Goal: Information Seeking & Learning: Learn about a topic

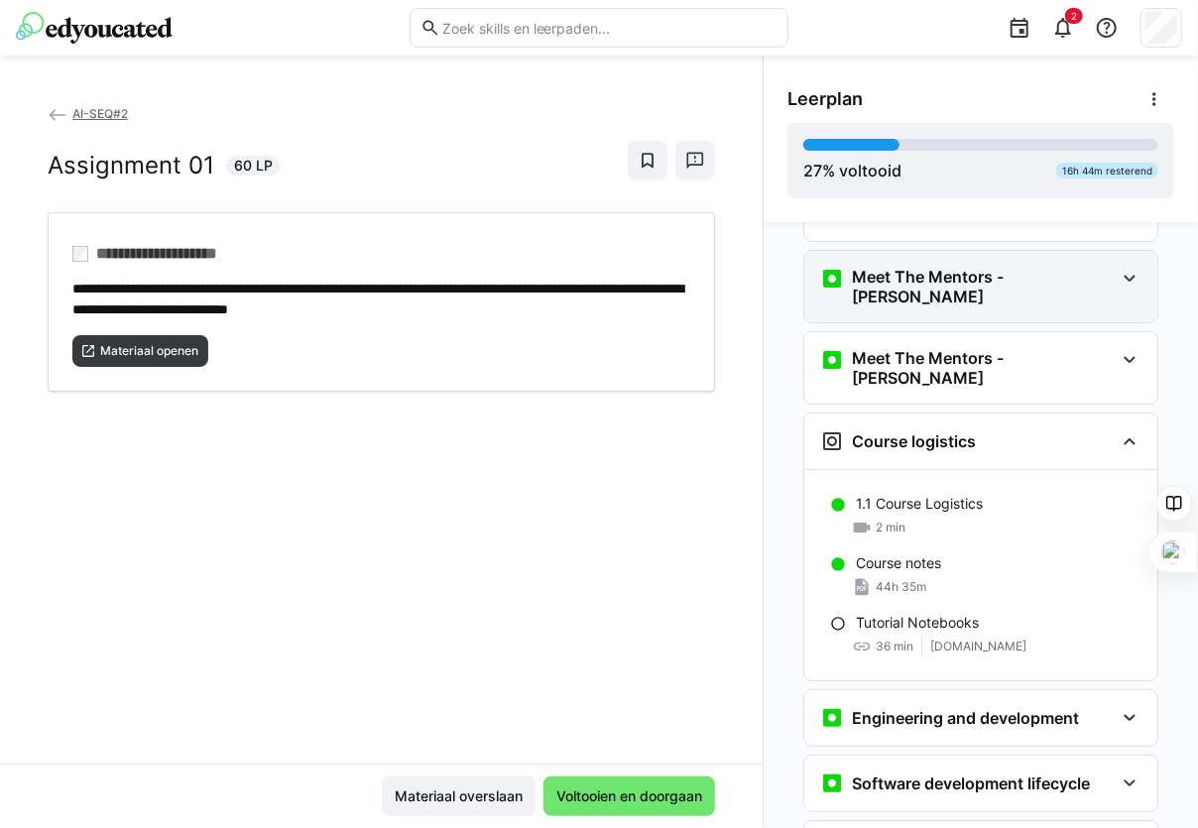
scroll to position [297, 0]
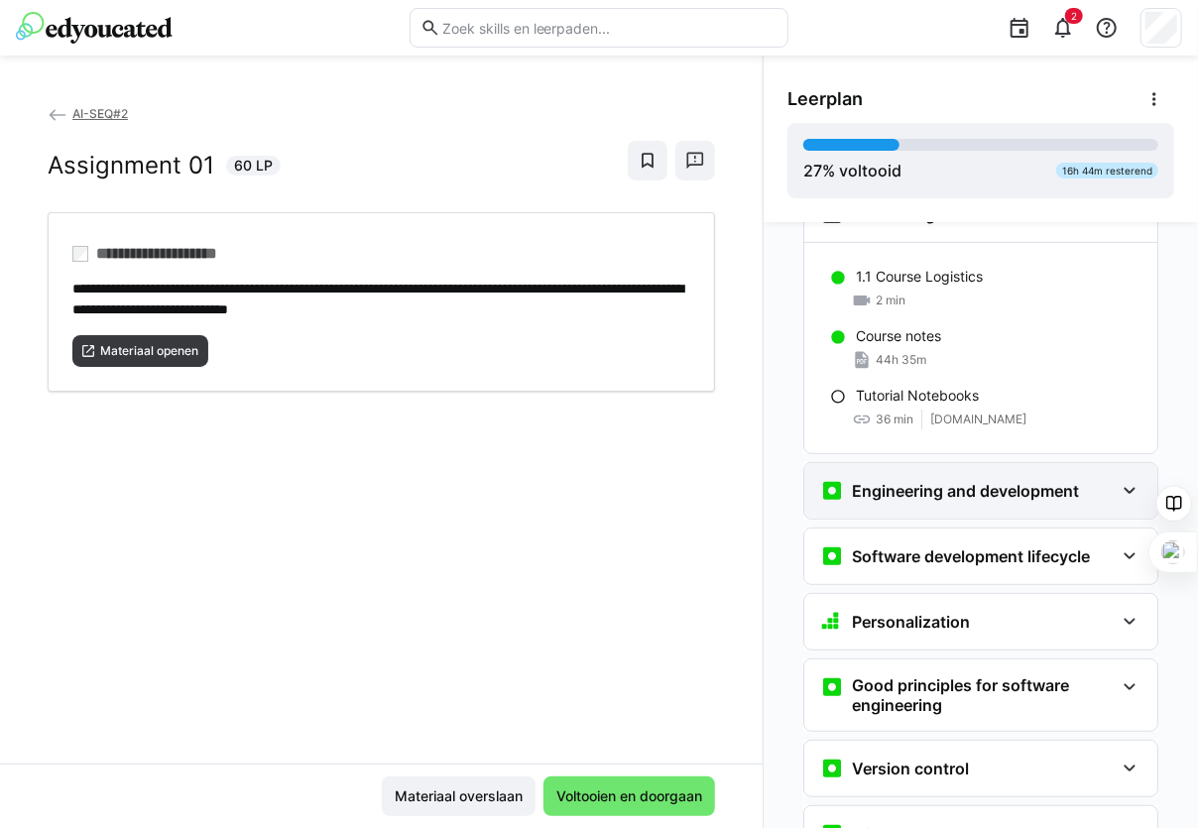
click at [1016, 481] on h3 "Engineering and development" at bounding box center [965, 491] width 227 height 20
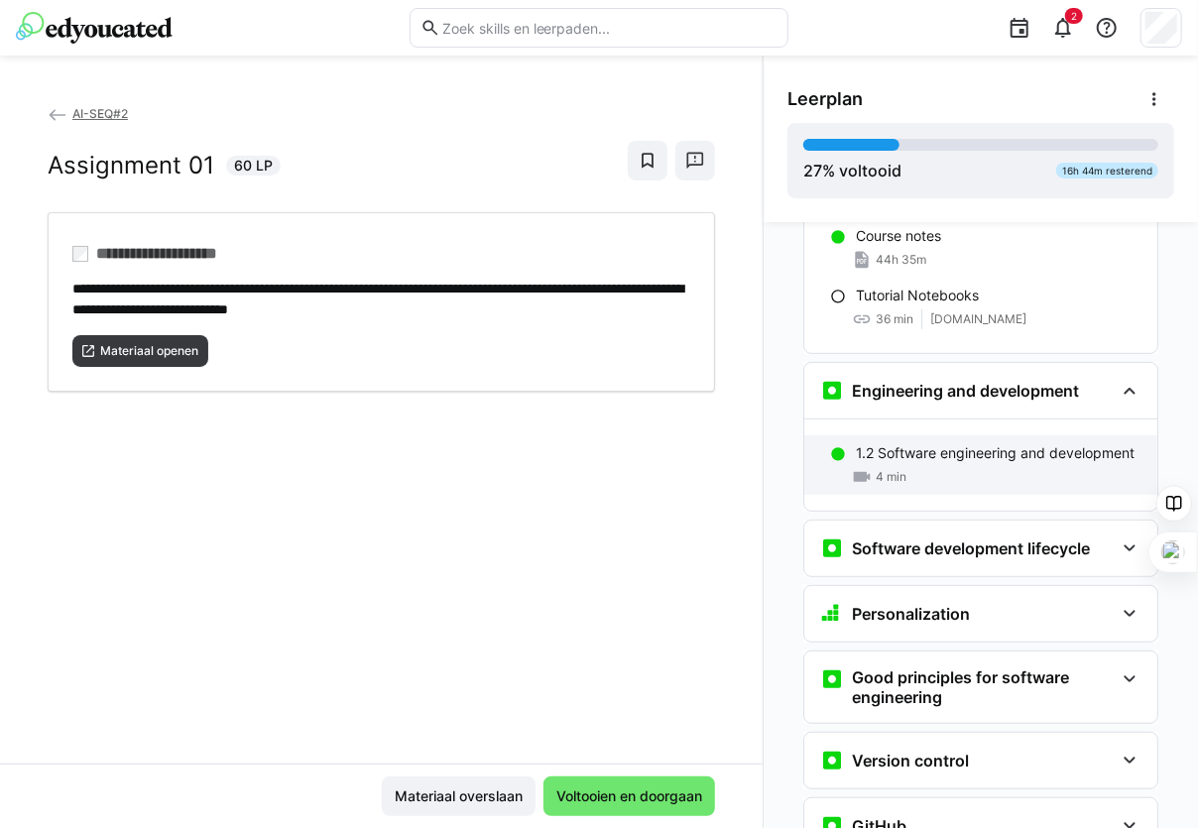
scroll to position [496, 0]
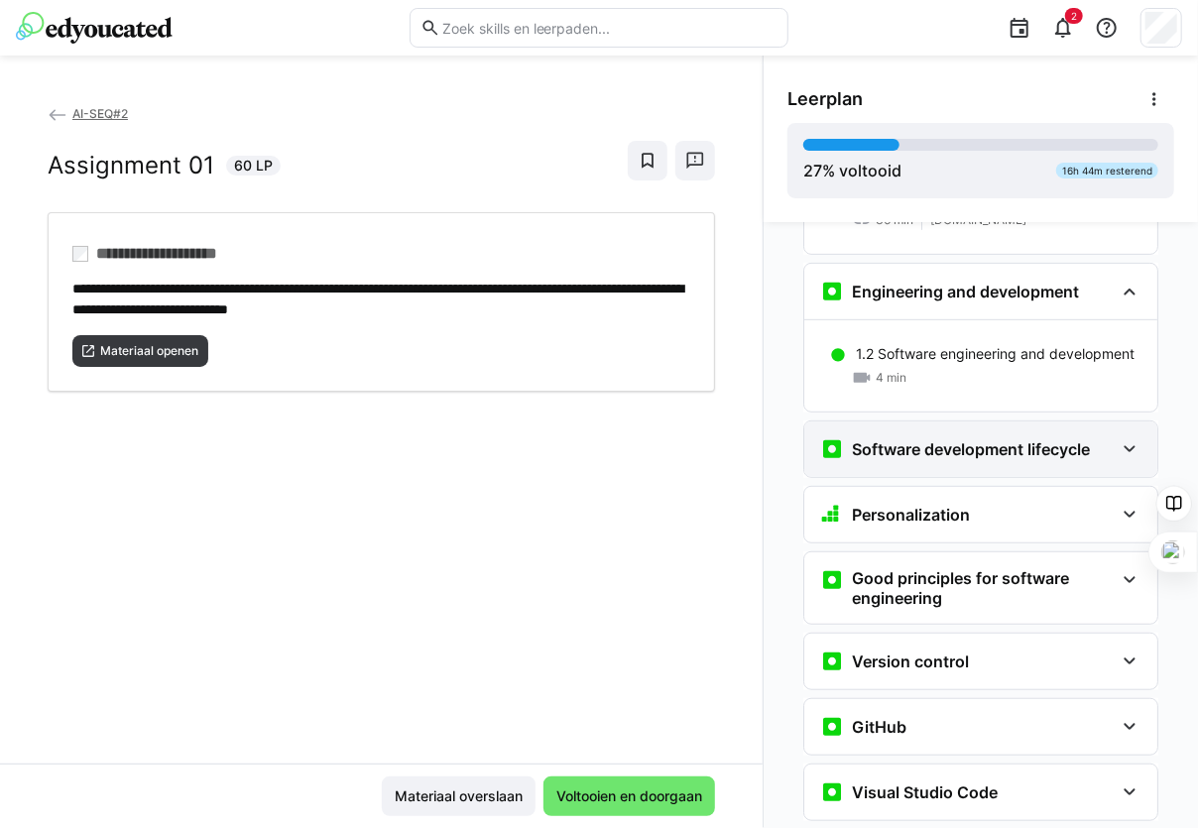
click at [1006, 431] on div "Software development lifecycle" at bounding box center [980, 450] width 353 height 56
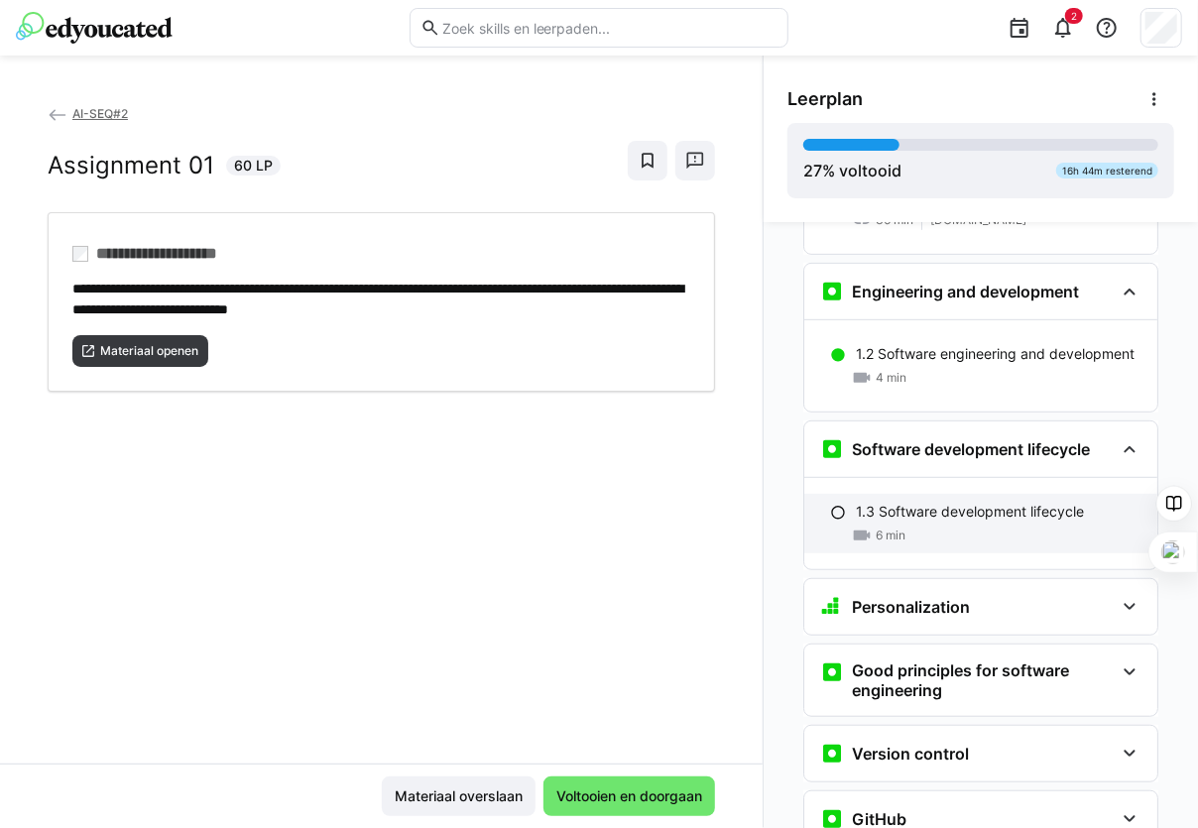
click at [938, 502] on p "1.3 Software development lifecycle" at bounding box center [970, 512] width 228 height 20
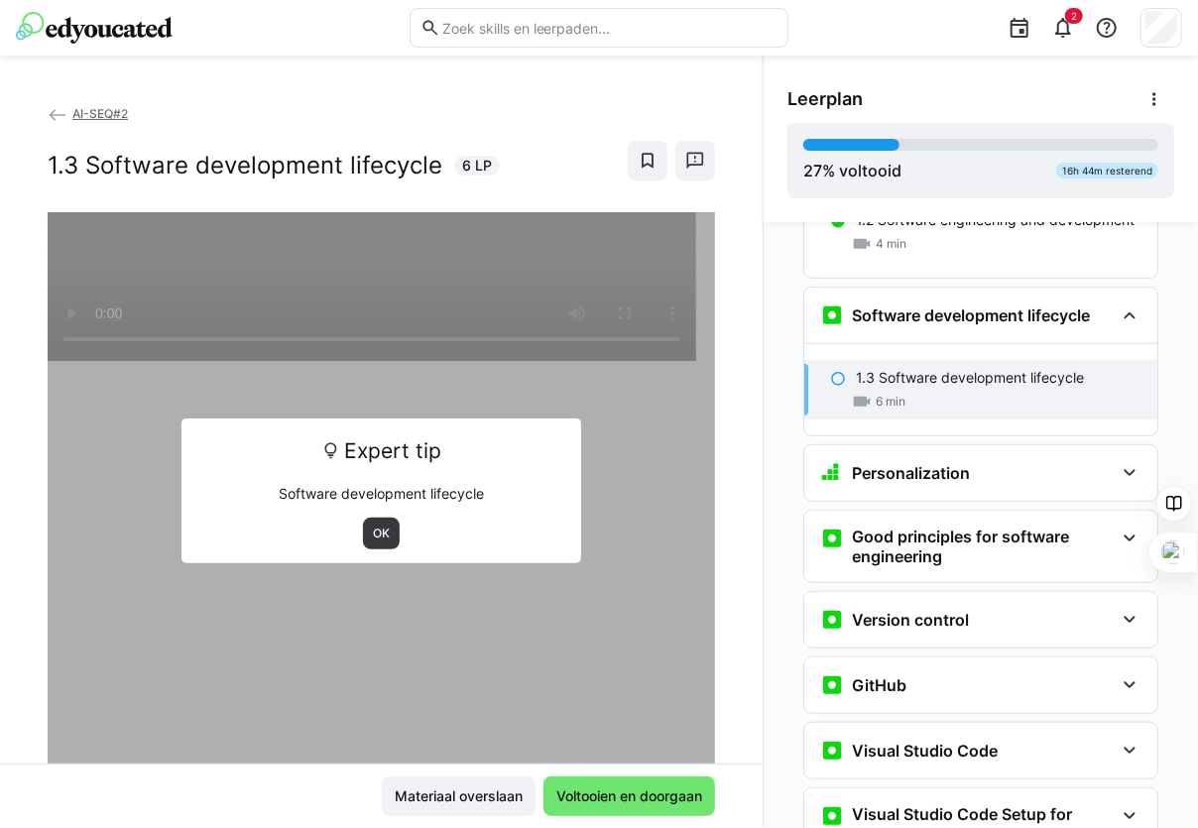
scroll to position [660, 0]
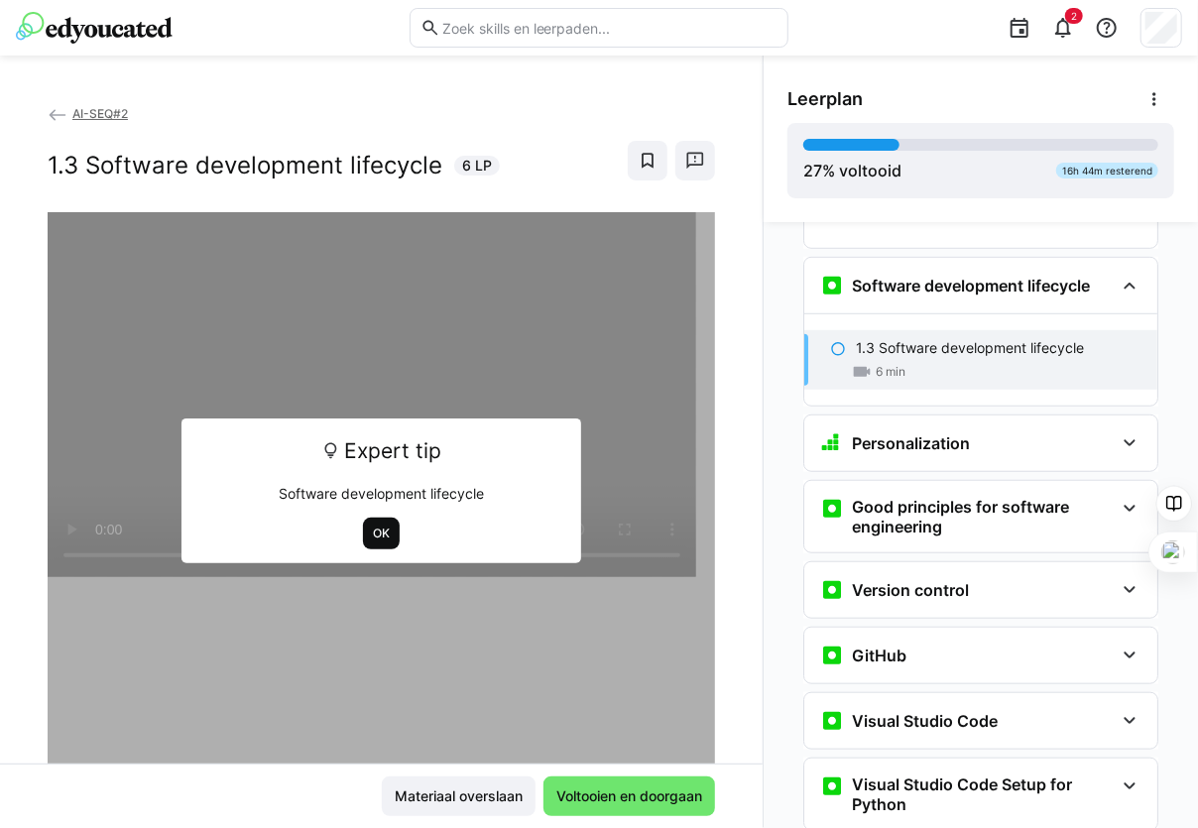
click at [371, 533] on span "OK" at bounding box center [381, 534] width 21 height 16
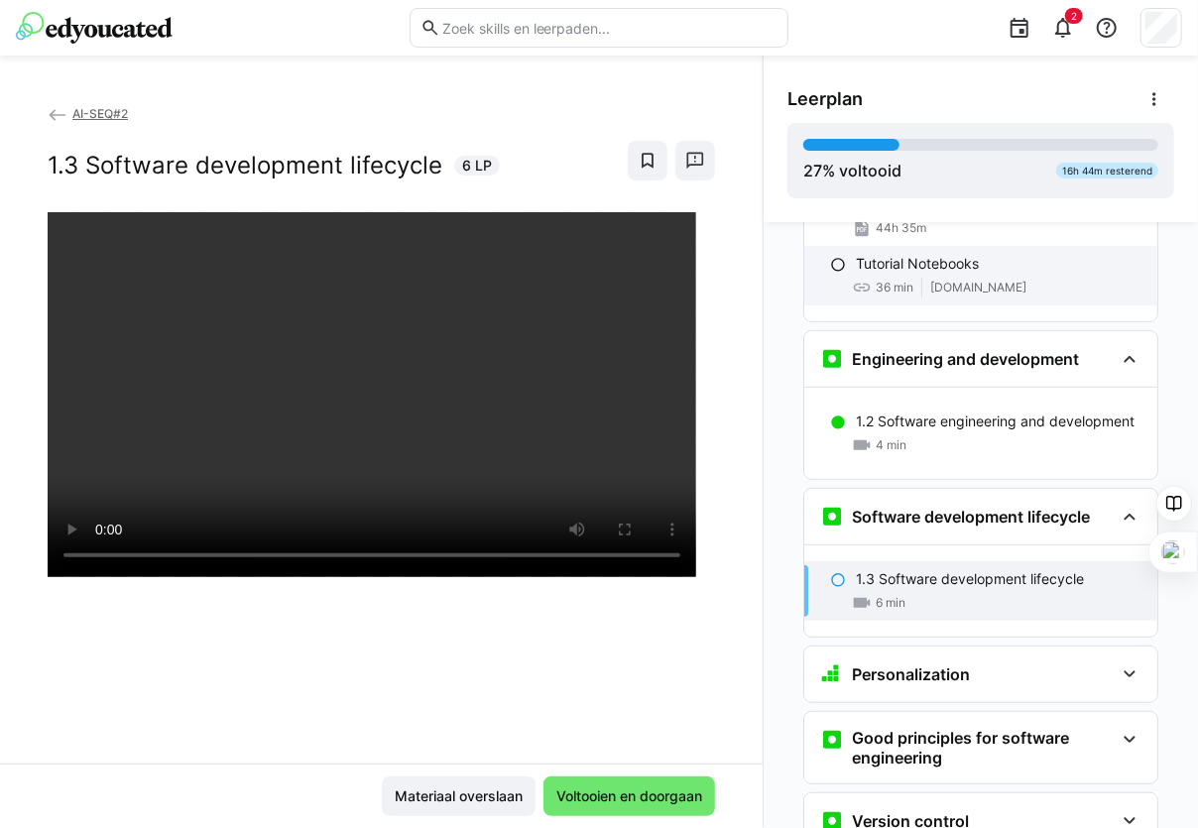
scroll to position [0, 0]
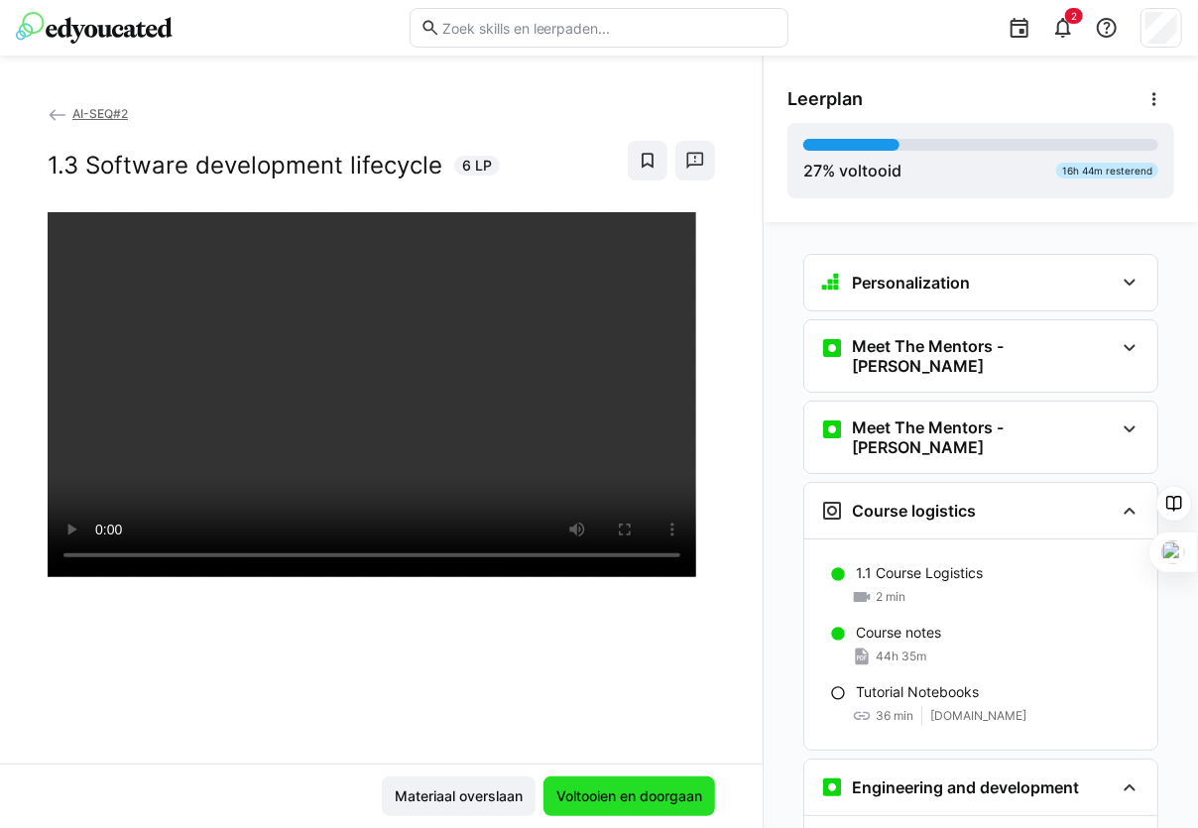
click at [591, 795] on span "Voltooien en doorgaan" at bounding box center [629, 797] width 152 height 20
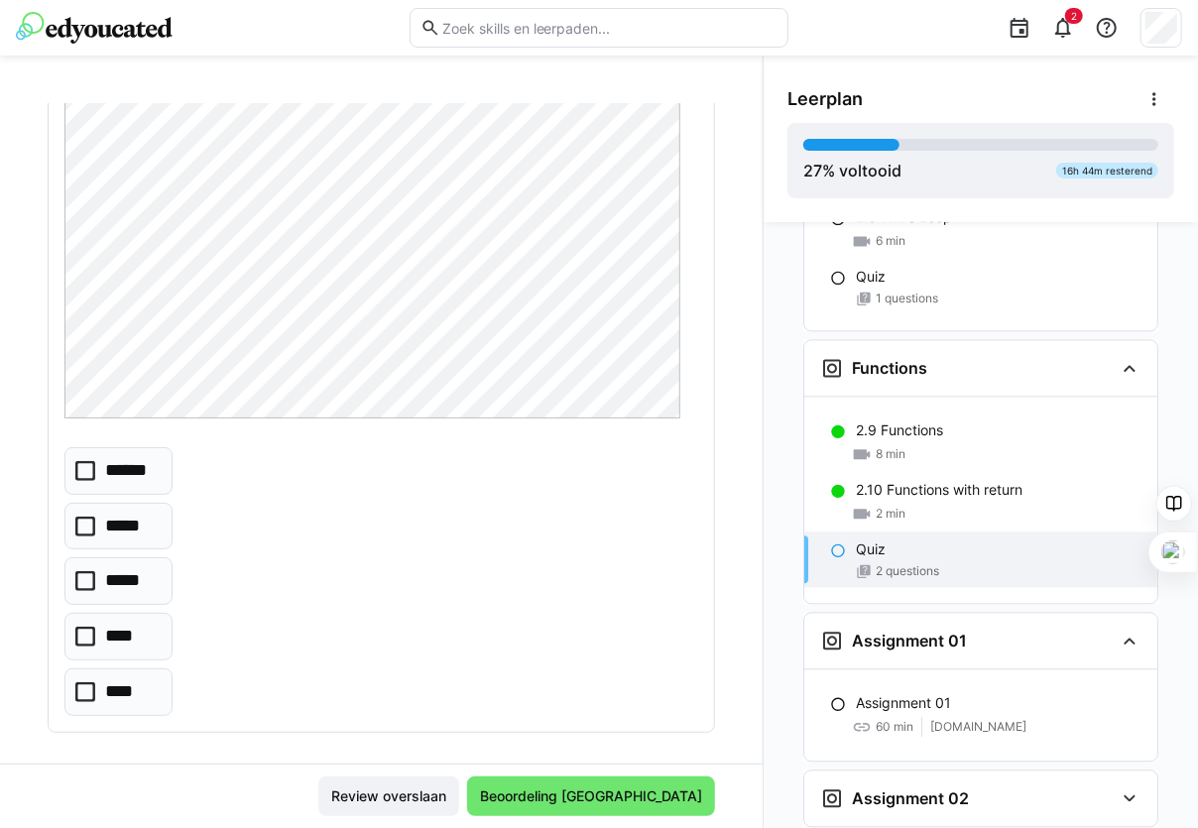
scroll to position [99, 0]
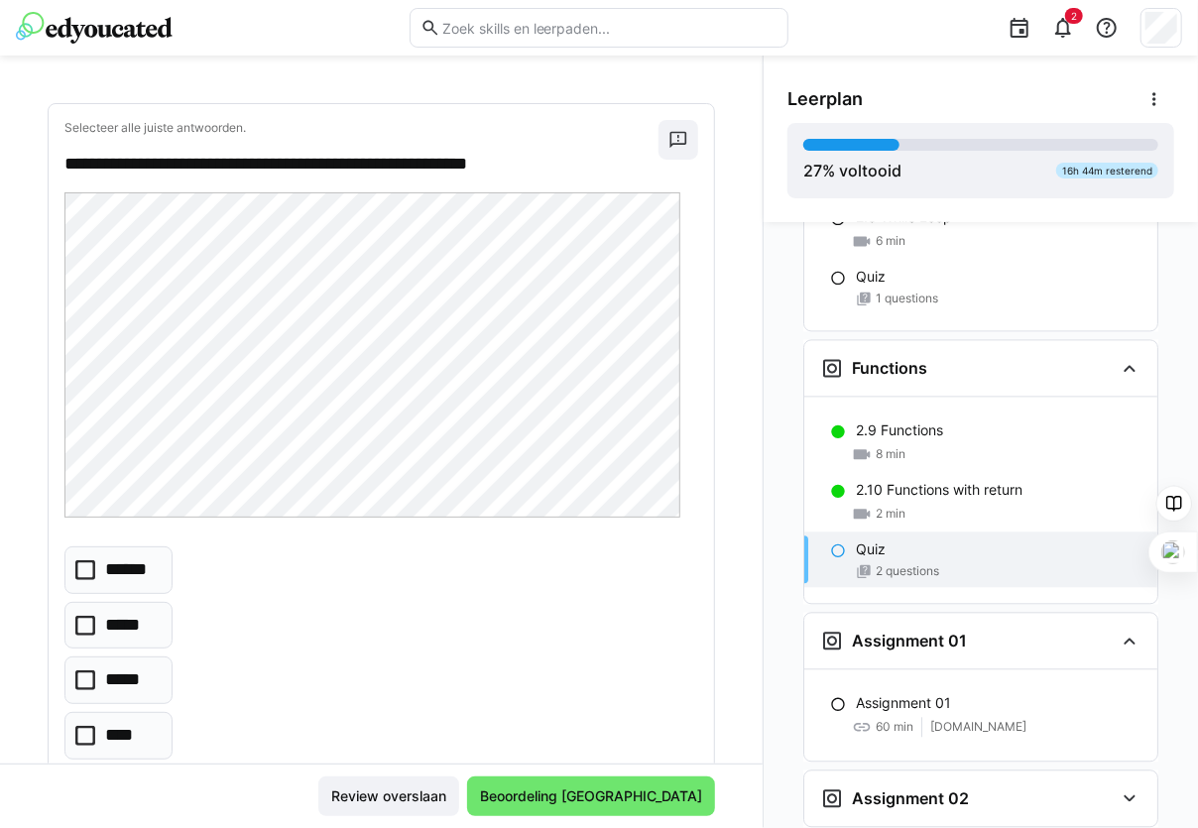
click at [93, 568] on icon at bounding box center [85, 570] width 20 height 20
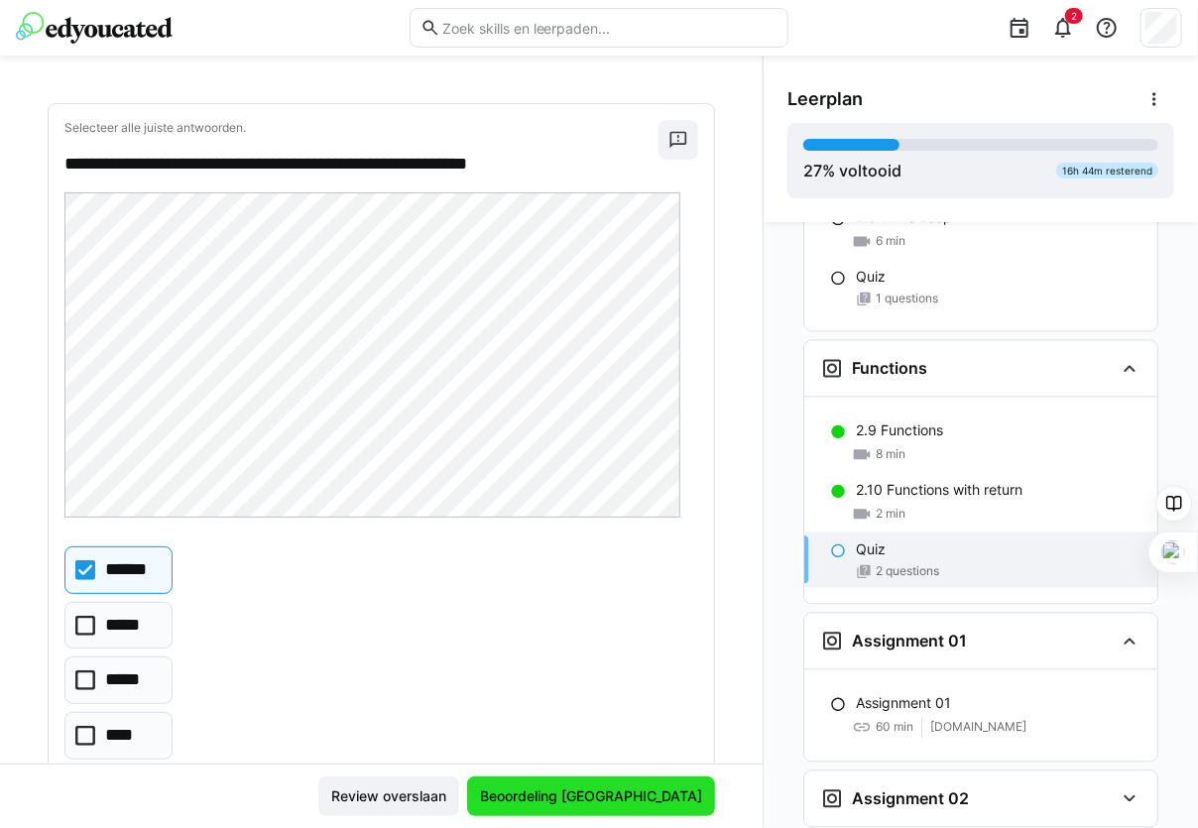
click at [598, 786] on span "Beoordeling [GEOGRAPHIC_DATA]" at bounding box center [591, 797] width 248 height 40
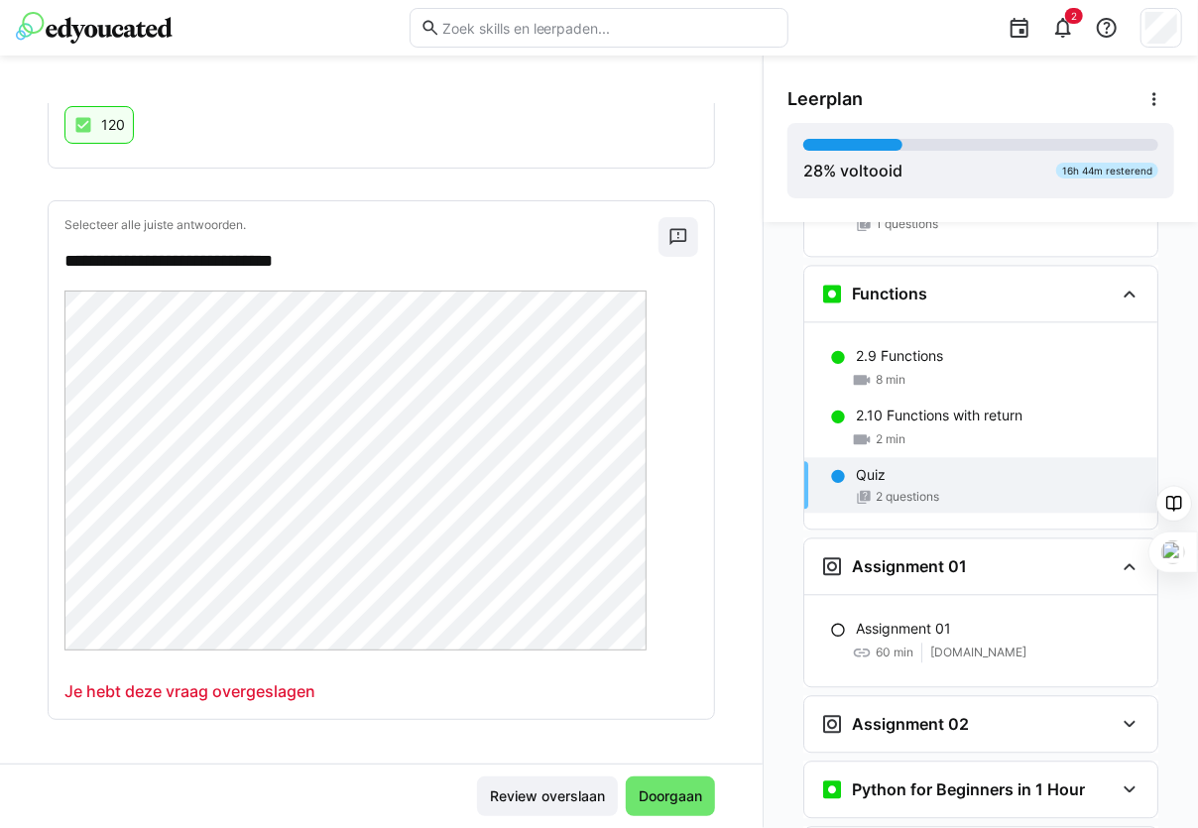
scroll to position [2077, 0]
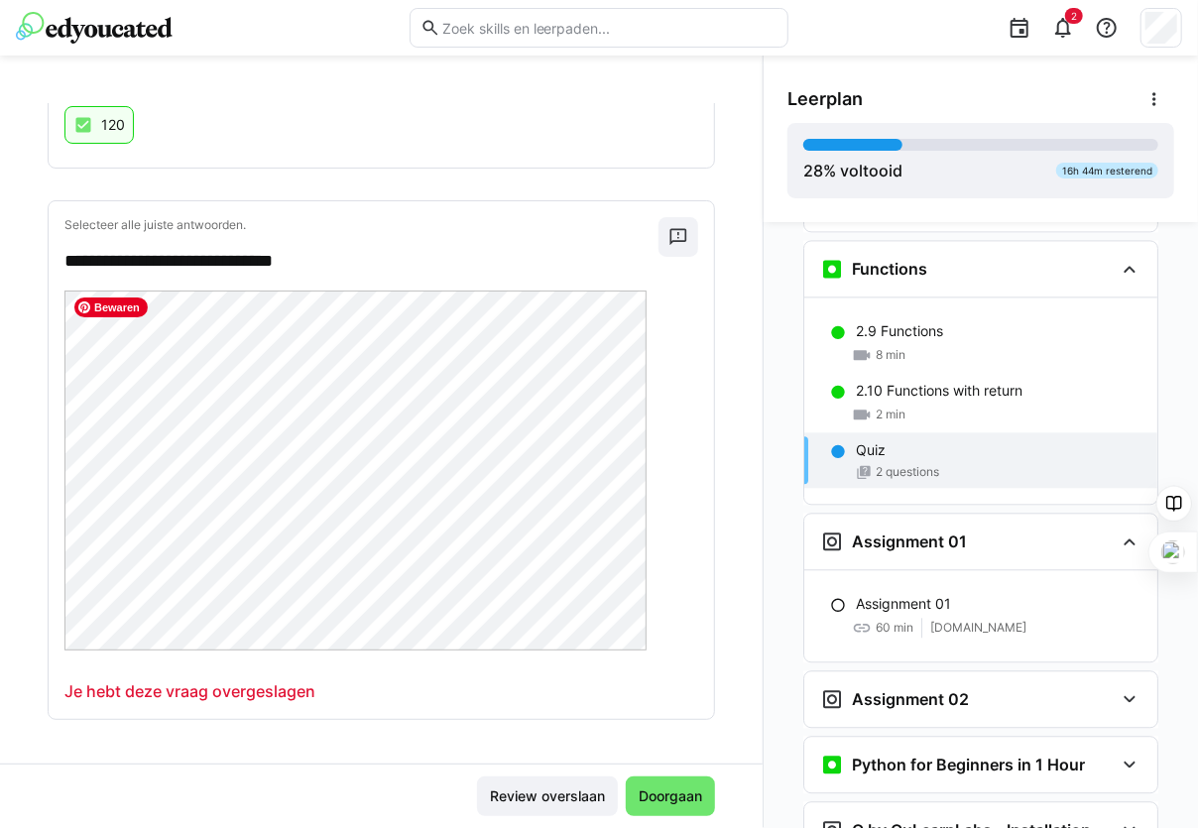
click at [250, 695] on p "Je hebt deze vraag overgeslagen" at bounding box center [189, 691] width 251 height 24
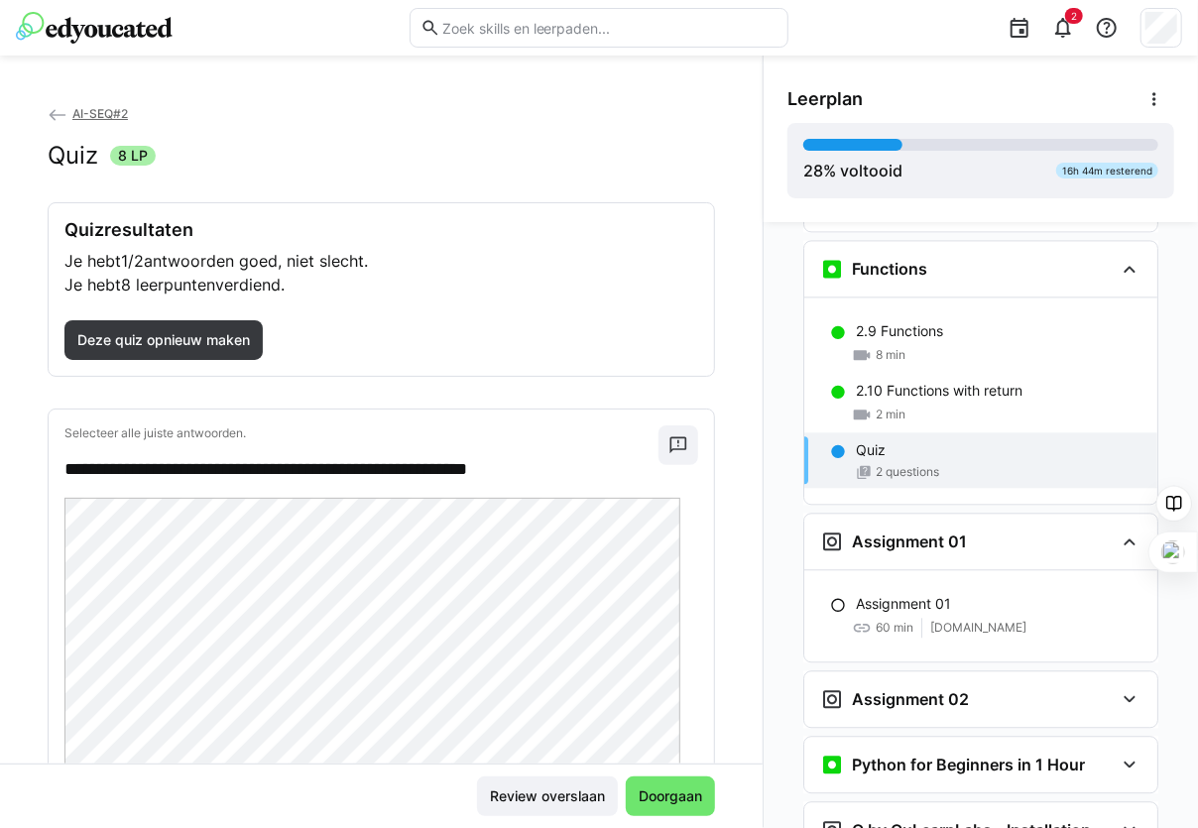
scroll to position [746, 0]
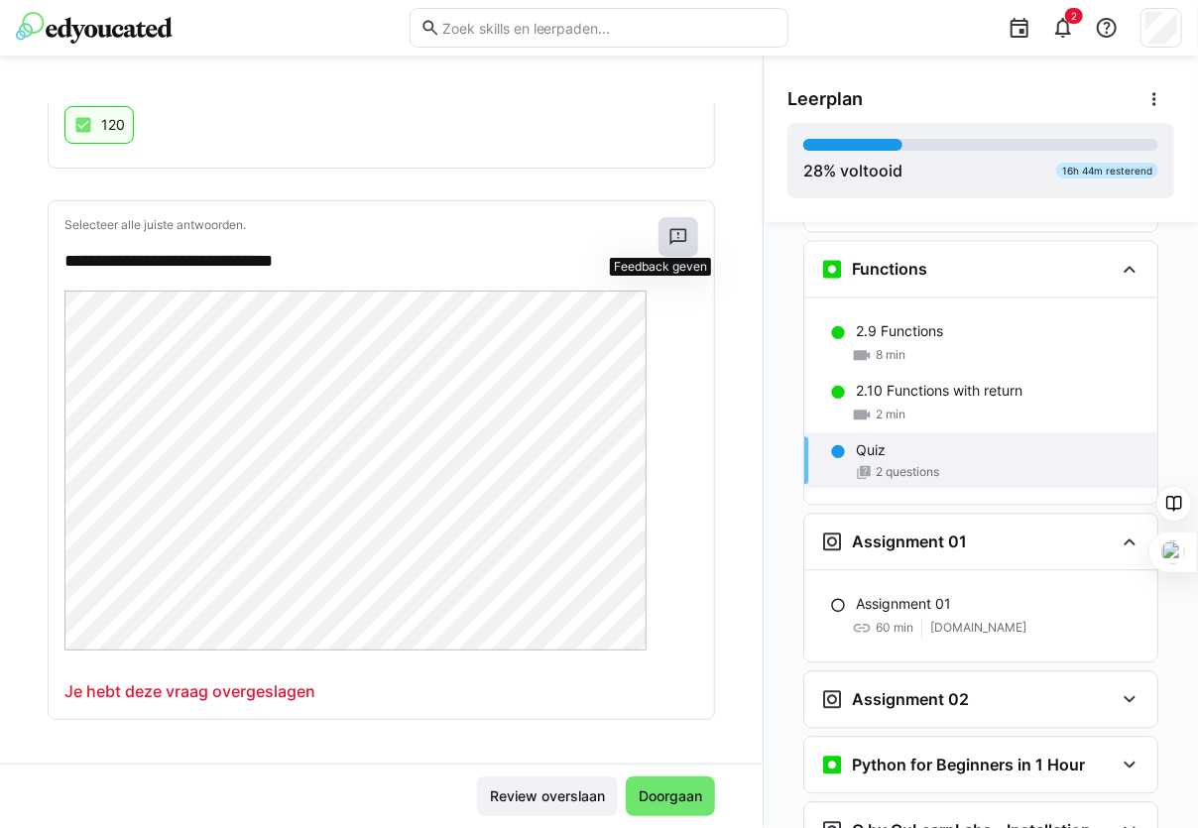
click at [669, 242] on eds-icon at bounding box center [679, 237] width 20 height 20
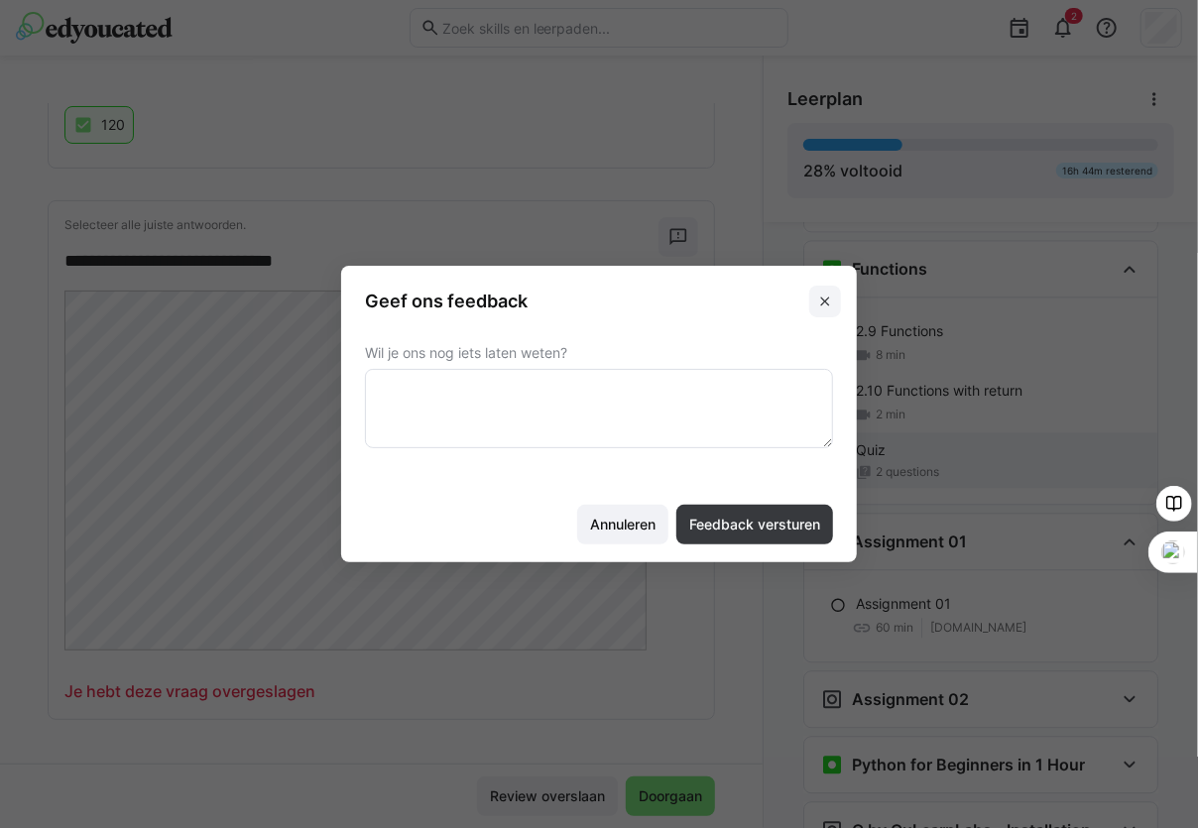
click at [829, 307] on eds-icon at bounding box center [825, 302] width 16 height 16
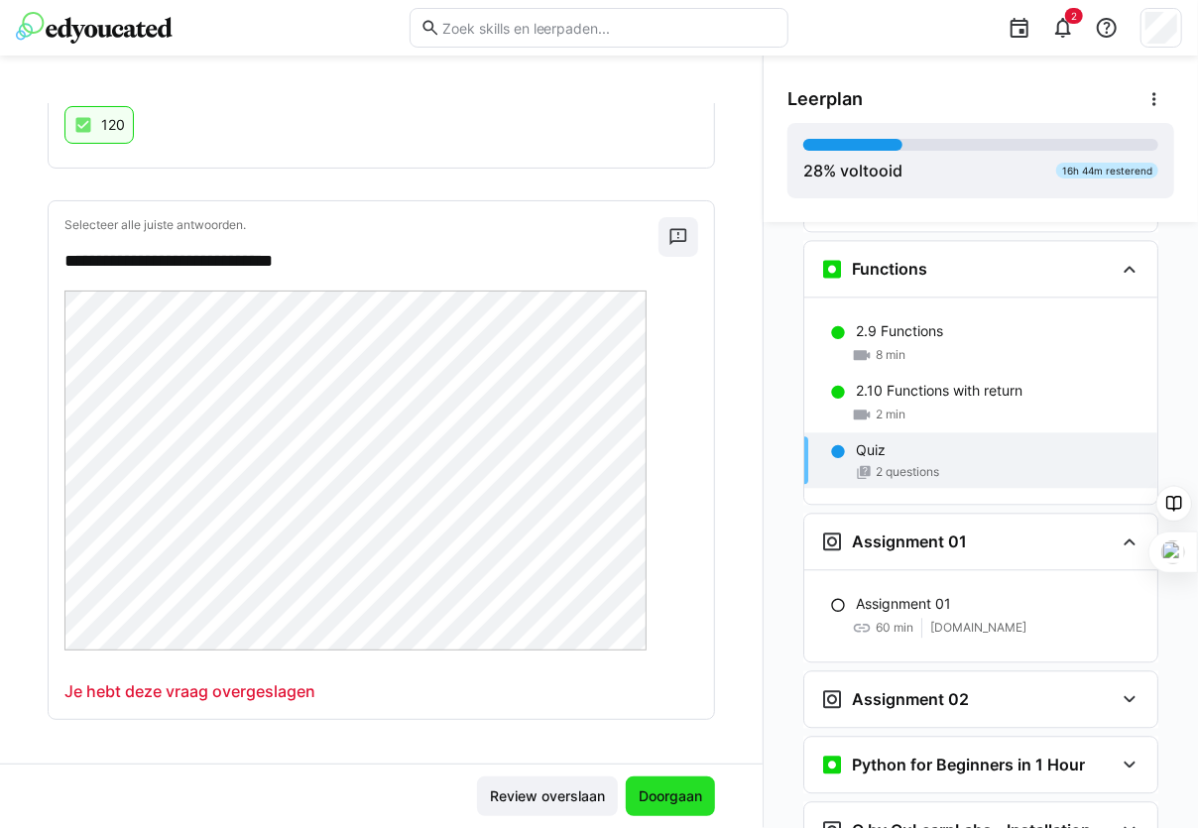
click at [641, 797] on span "Doorgaan" at bounding box center [670, 797] width 69 height 20
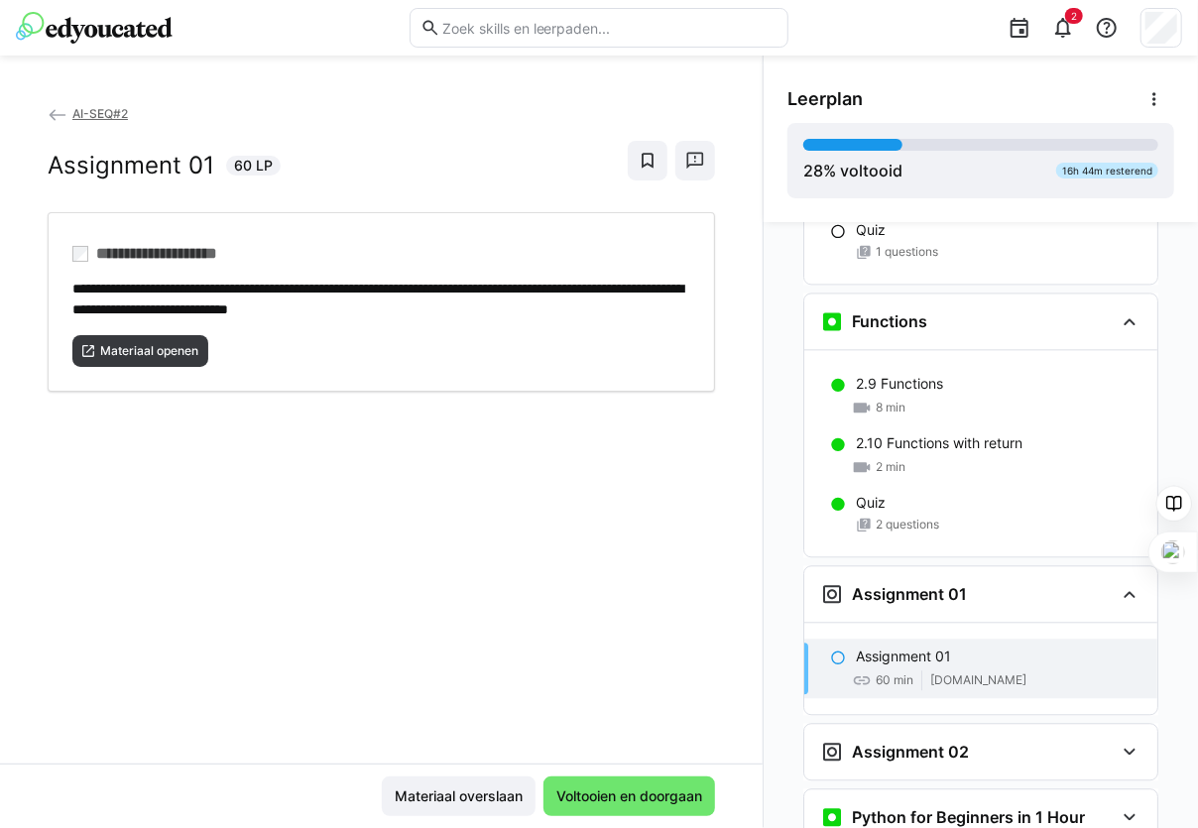
scroll to position [1988, 0]
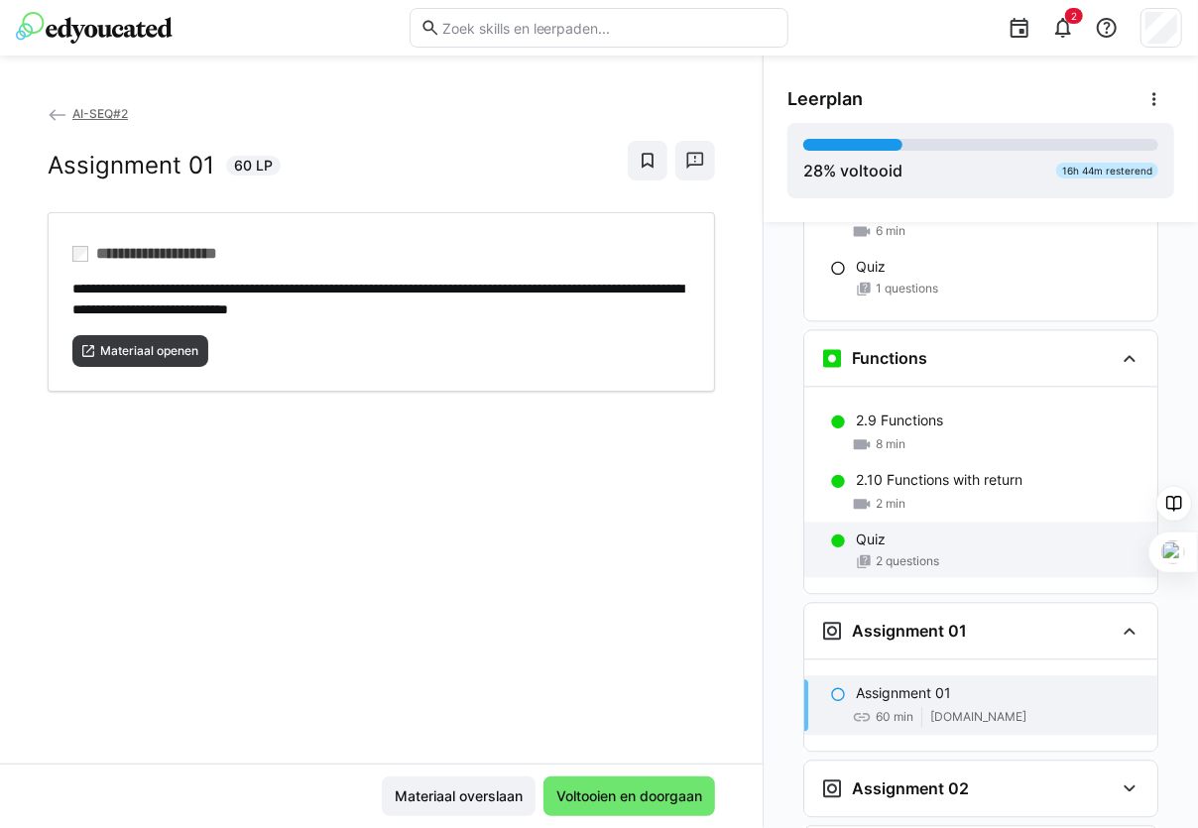
click at [906, 553] on span "2 questions" at bounding box center [907, 561] width 63 height 16
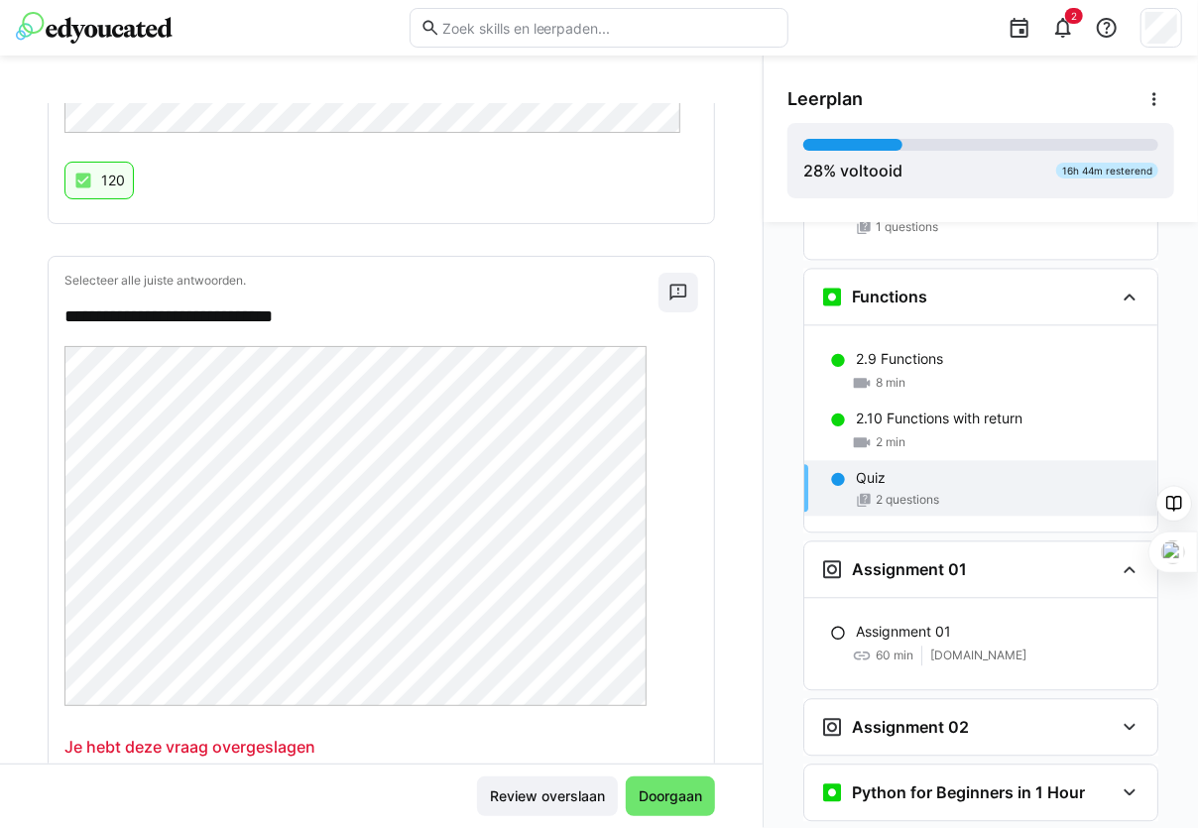
scroll to position [746, 0]
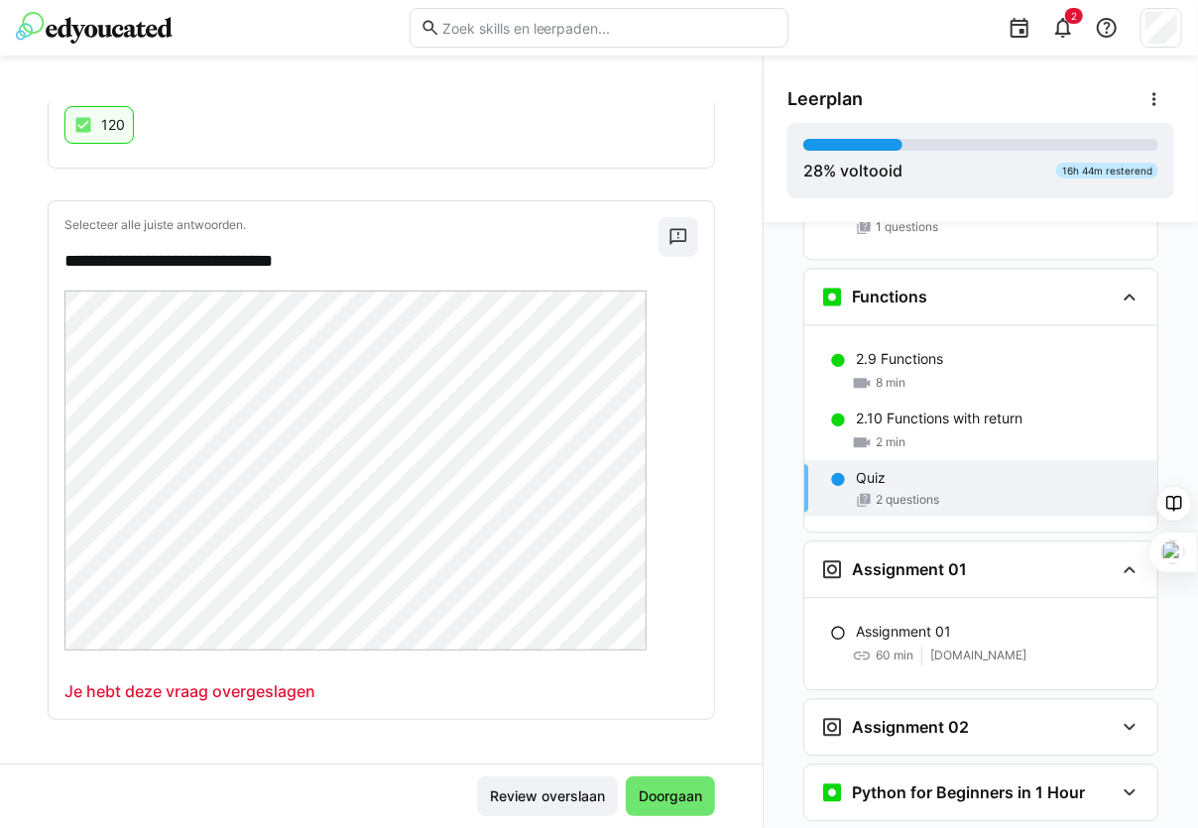
drag, startPoint x: 287, startPoint y: 690, endPoint x: 283, endPoint y: 665, distance: 26.1
click at [286, 684] on p "Je hebt deze vraag overgeslagen" at bounding box center [189, 691] width 251 height 24
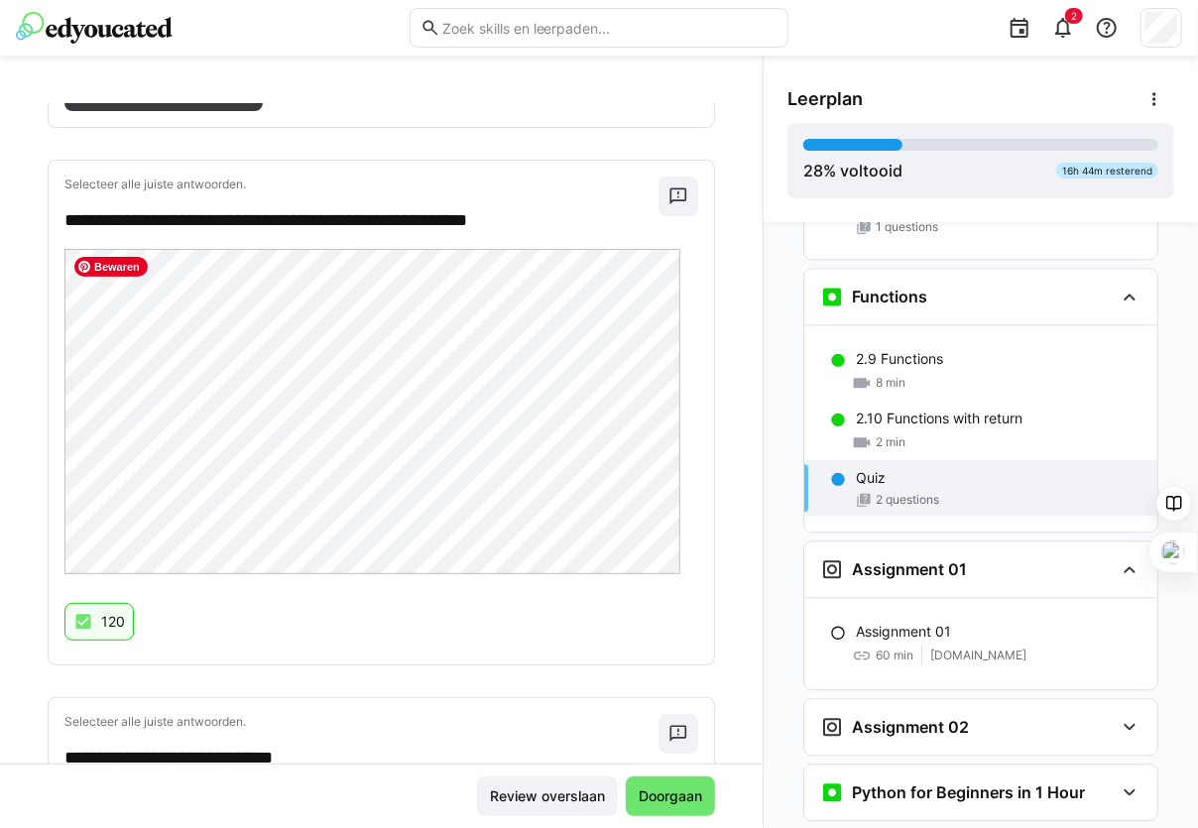
scroll to position [0, 0]
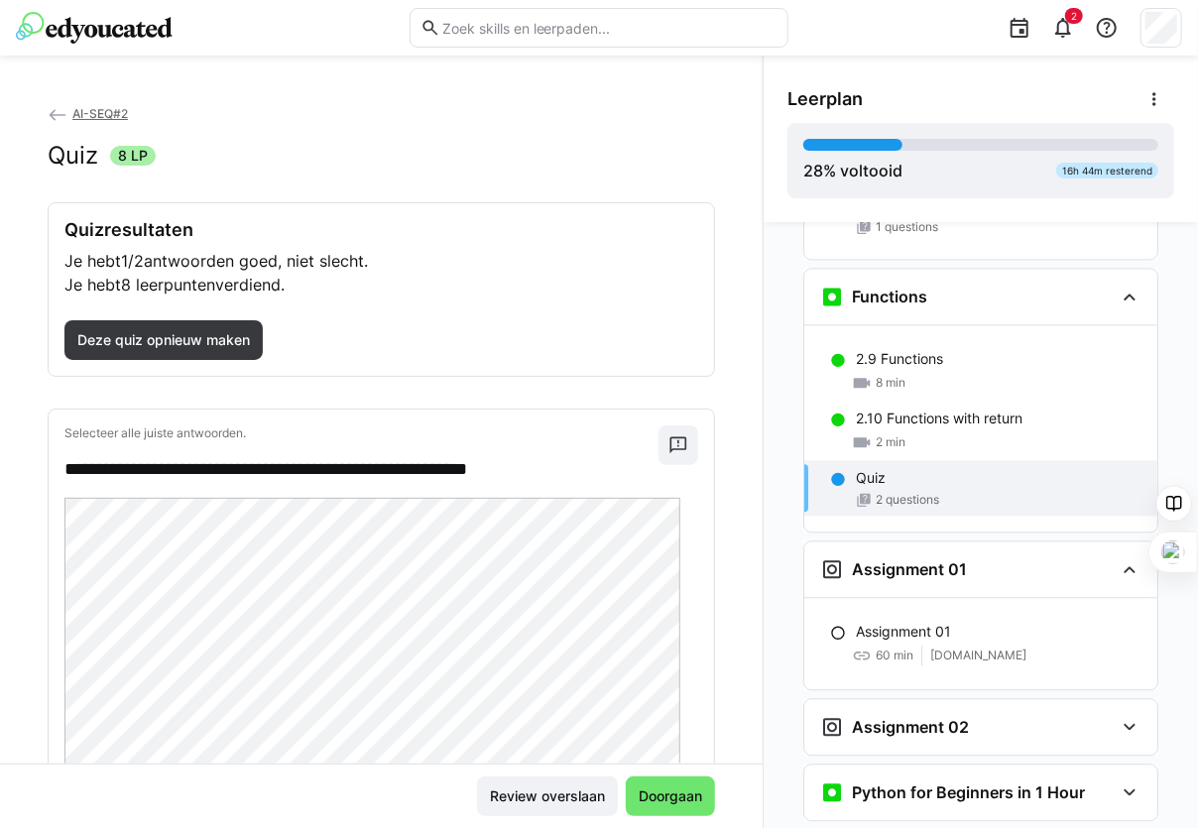
click at [118, 152] on span "8 LP" at bounding box center [133, 156] width 30 height 20
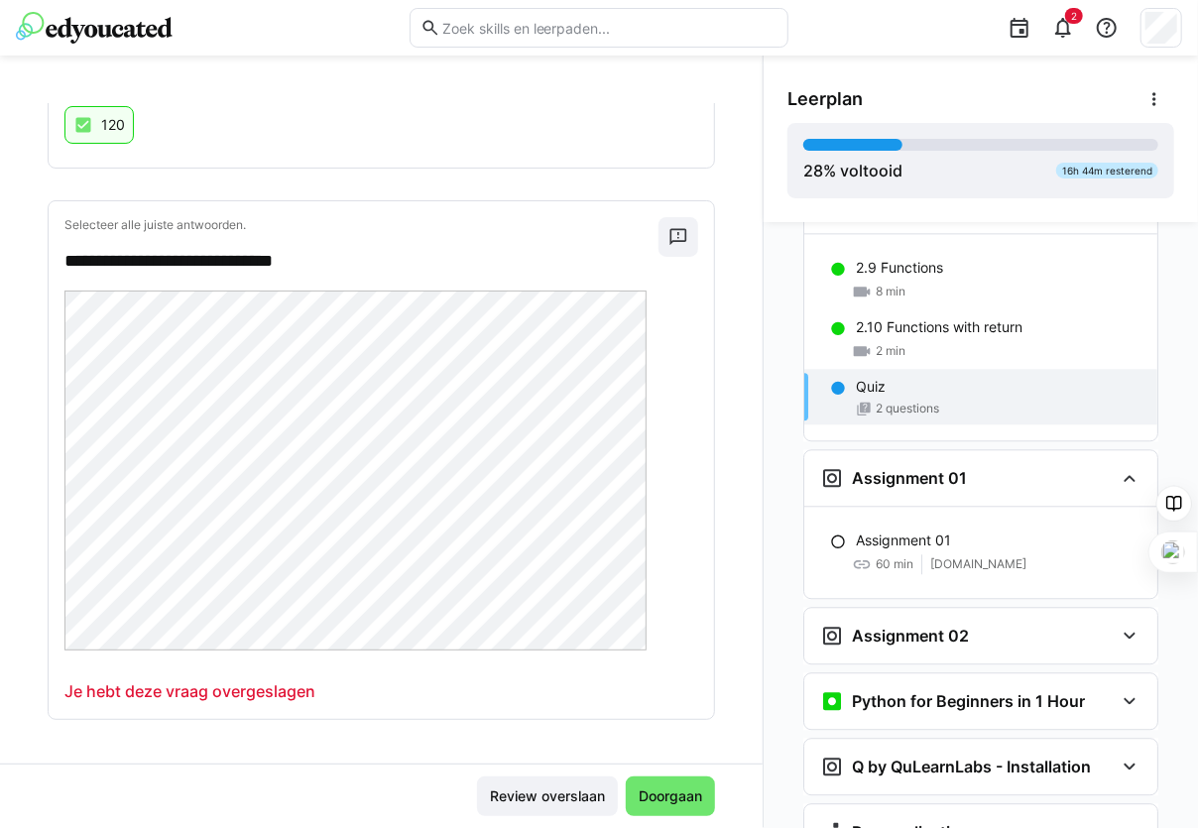
scroll to position [2185, 0]
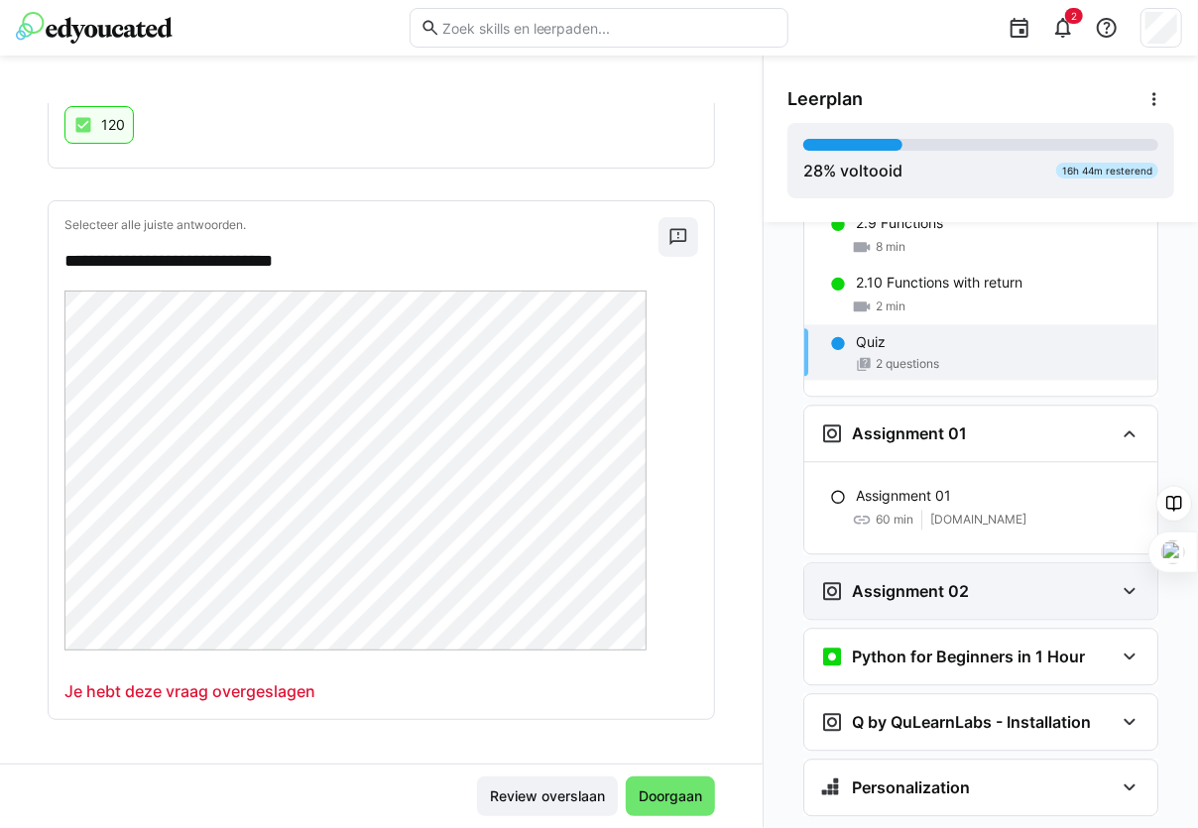
click at [947, 581] on h3 "Assignment 02" at bounding box center [910, 591] width 117 height 20
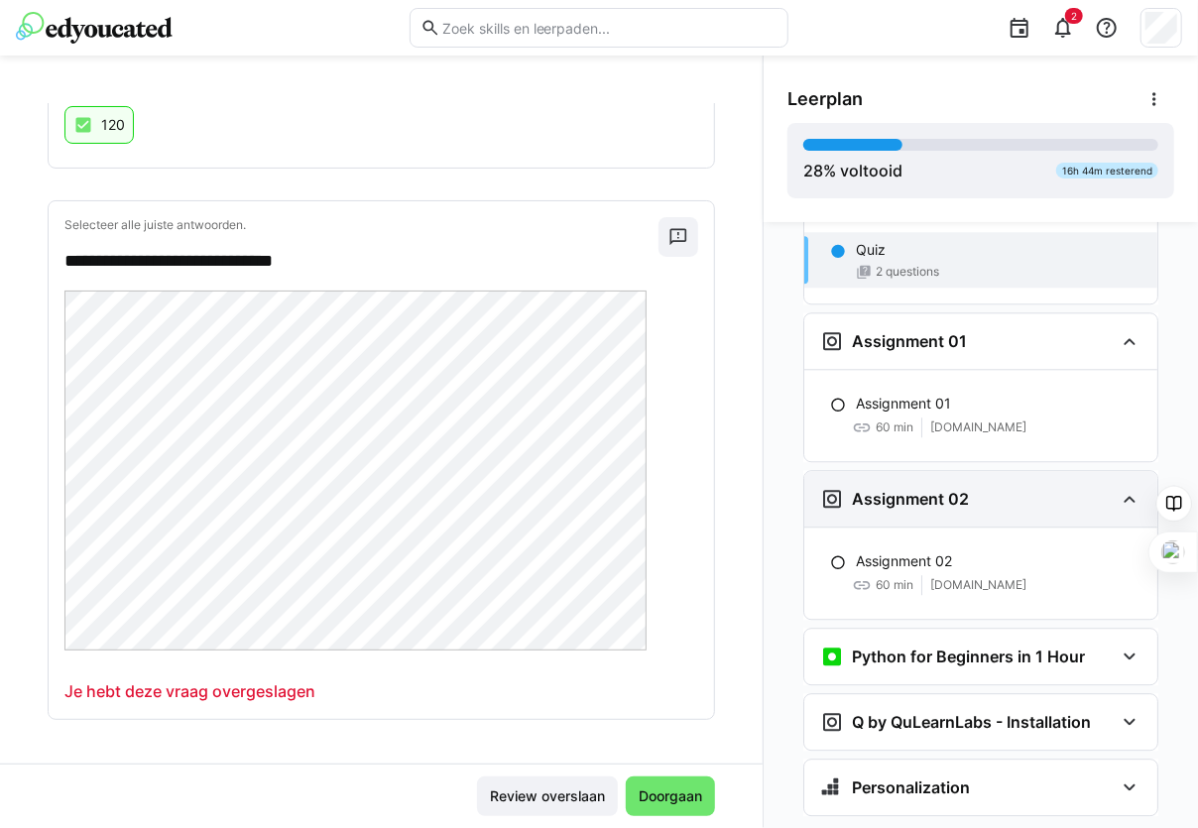
scroll to position [1484, 0]
